Goal: Transaction & Acquisition: Purchase product/service

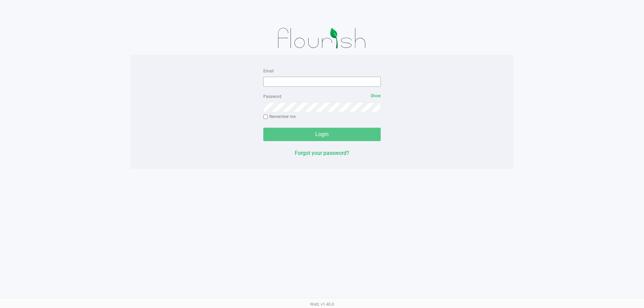
click at [311, 86] on form "Email Password Show Remember me Login" at bounding box center [321, 104] width 117 height 74
click at [309, 84] on input "Email" at bounding box center [321, 82] width 117 height 10
type input "[EMAIL_ADDRESS][DOMAIN_NAME]"
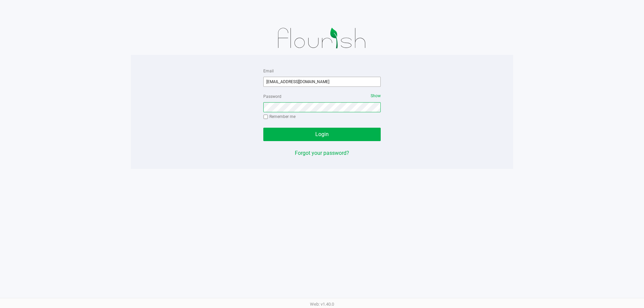
click at [263, 128] on button "Login" at bounding box center [321, 134] width 117 height 13
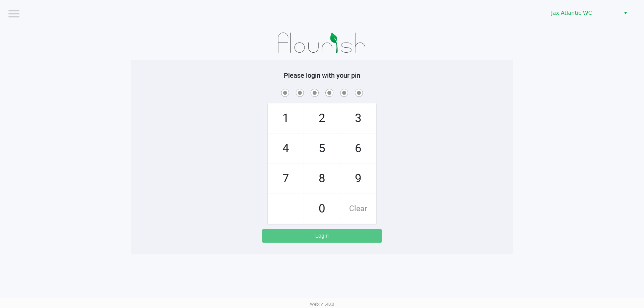
click at [366, 170] on span "9" at bounding box center [358, 179] width 36 height 30
checkbox input "true"
click at [293, 122] on span "1" at bounding box center [286, 119] width 36 height 30
checkbox input "true"
click at [292, 122] on span "1" at bounding box center [286, 119] width 36 height 30
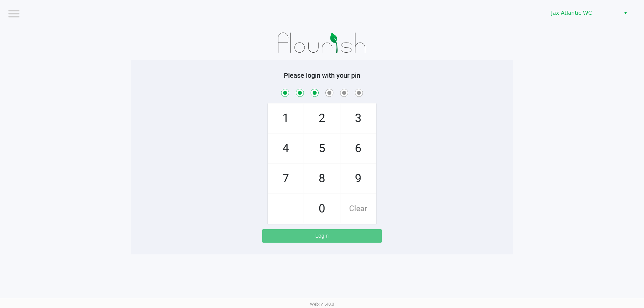
checkbox input "true"
click at [286, 178] on span "7" at bounding box center [286, 179] width 36 height 30
checkbox input "true"
click at [284, 154] on span "4" at bounding box center [286, 149] width 36 height 30
checkbox input "true"
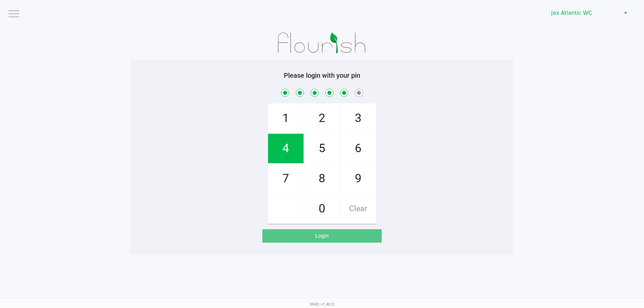
click at [284, 171] on span "7" at bounding box center [286, 179] width 36 height 30
checkbox input "true"
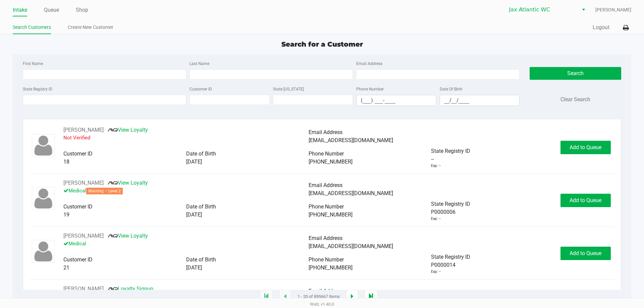
click at [36, 44] on div "Search for a Customer" at bounding box center [322, 44] width 628 height 10
type input "[PERSON_NAME]"
type input "[DATE]"
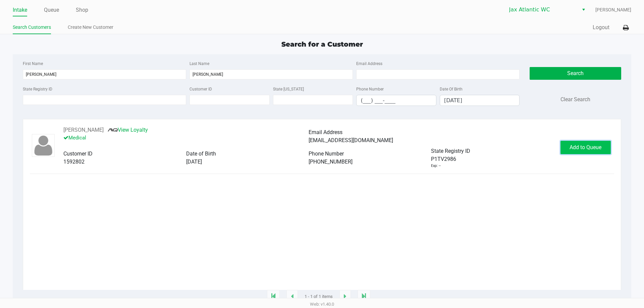
click at [594, 151] on span "Add to Queue" at bounding box center [586, 147] width 32 height 6
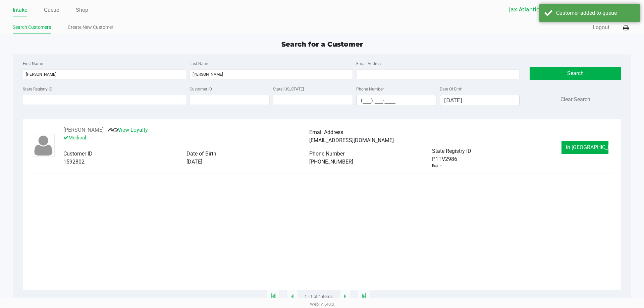
click at [585, 149] on span "In [GEOGRAPHIC_DATA]" at bounding box center [594, 147] width 56 height 6
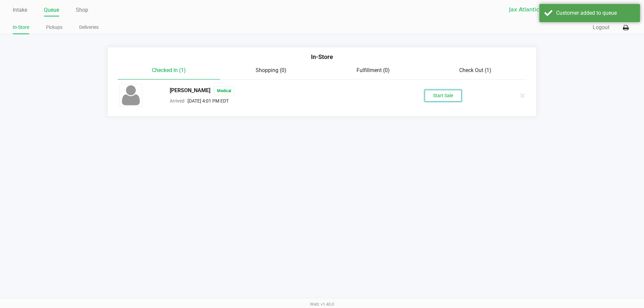
click at [428, 95] on button "Start Sale" at bounding box center [443, 96] width 37 height 12
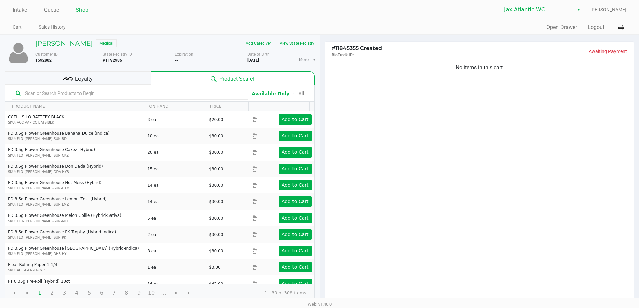
click at [597, 88] on div "No items in this cart" at bounding box center [479, 181] width 309 height 244
